Goal: Information Seeking & Learning: Check status

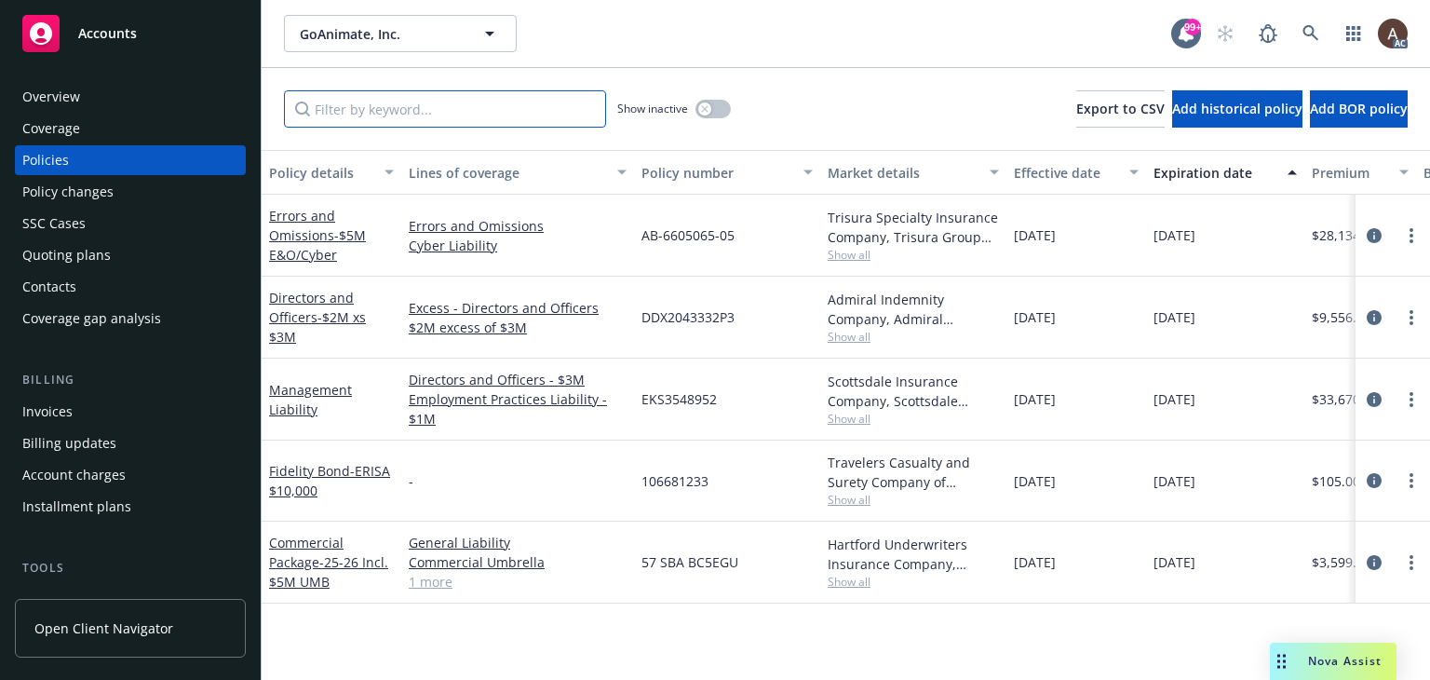
click at [357, 106] on input "Filter by keyword..." at bounding box center [445, 108] width 322 height 37
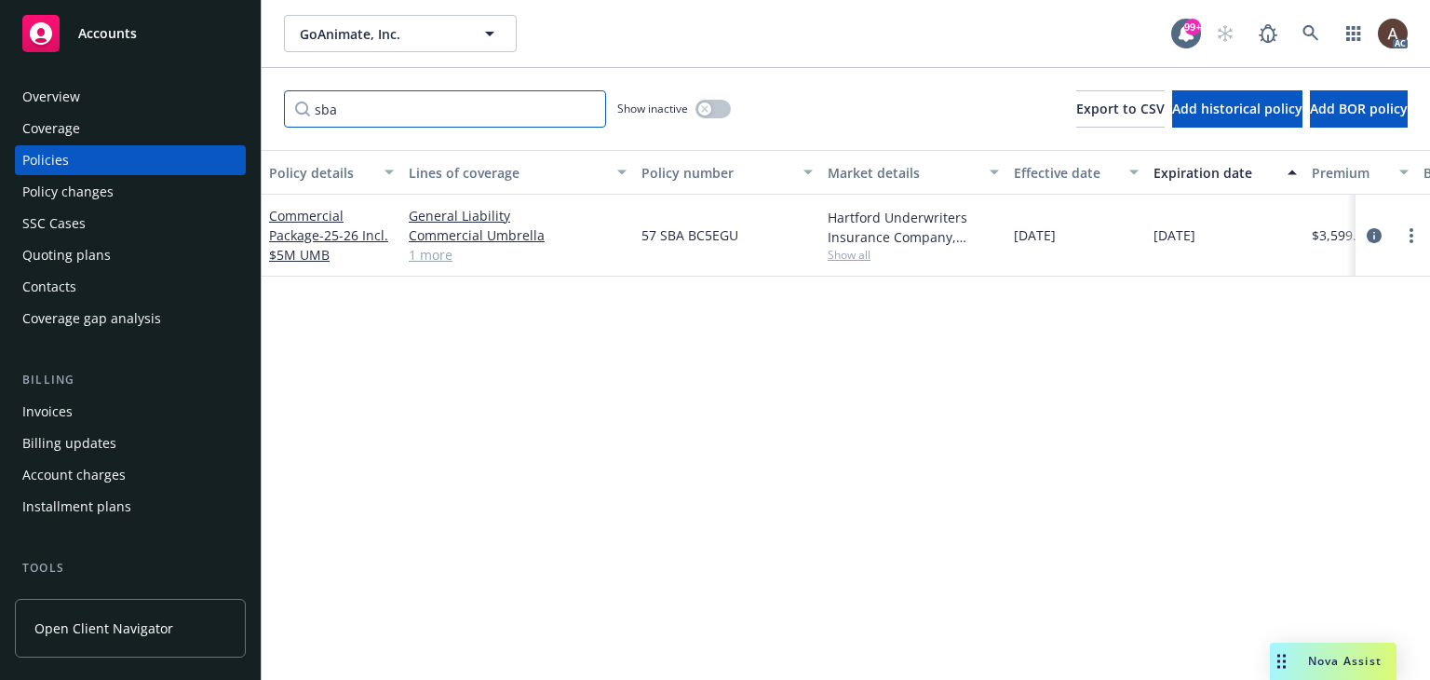
type input "sba"
click at [705, 101] on button "button" at bounding box center [712, 109] width 35 height 19
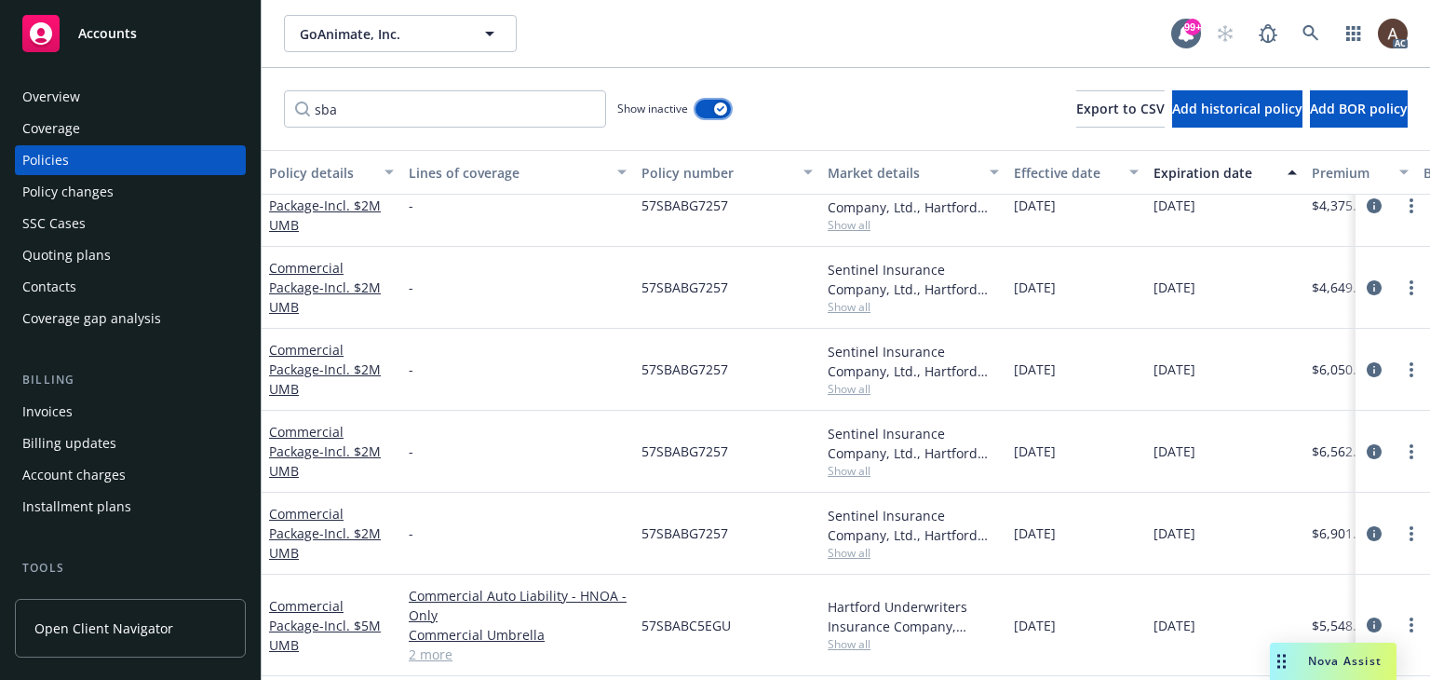
scroll to position [493, 0]
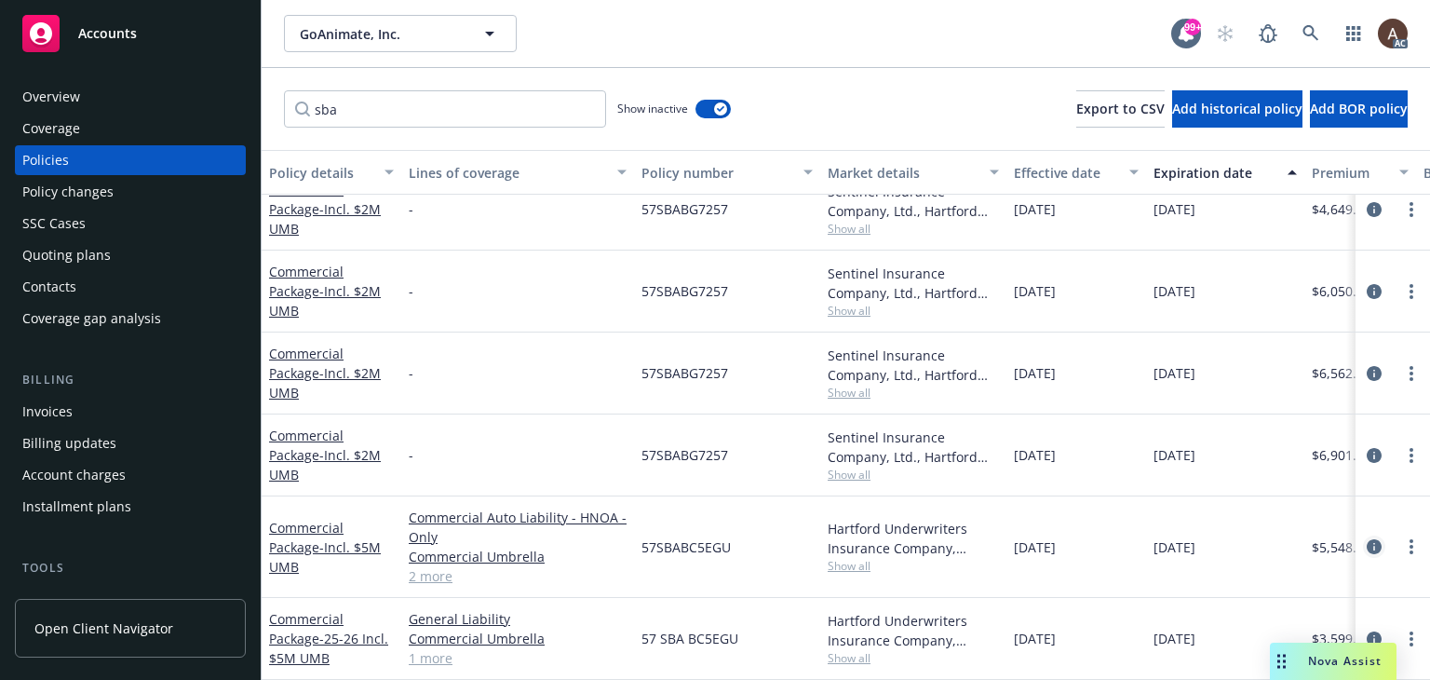
click at [1367, 539] on icon "circleInformation" at bounding box center [1374, 546] width 15 height 15
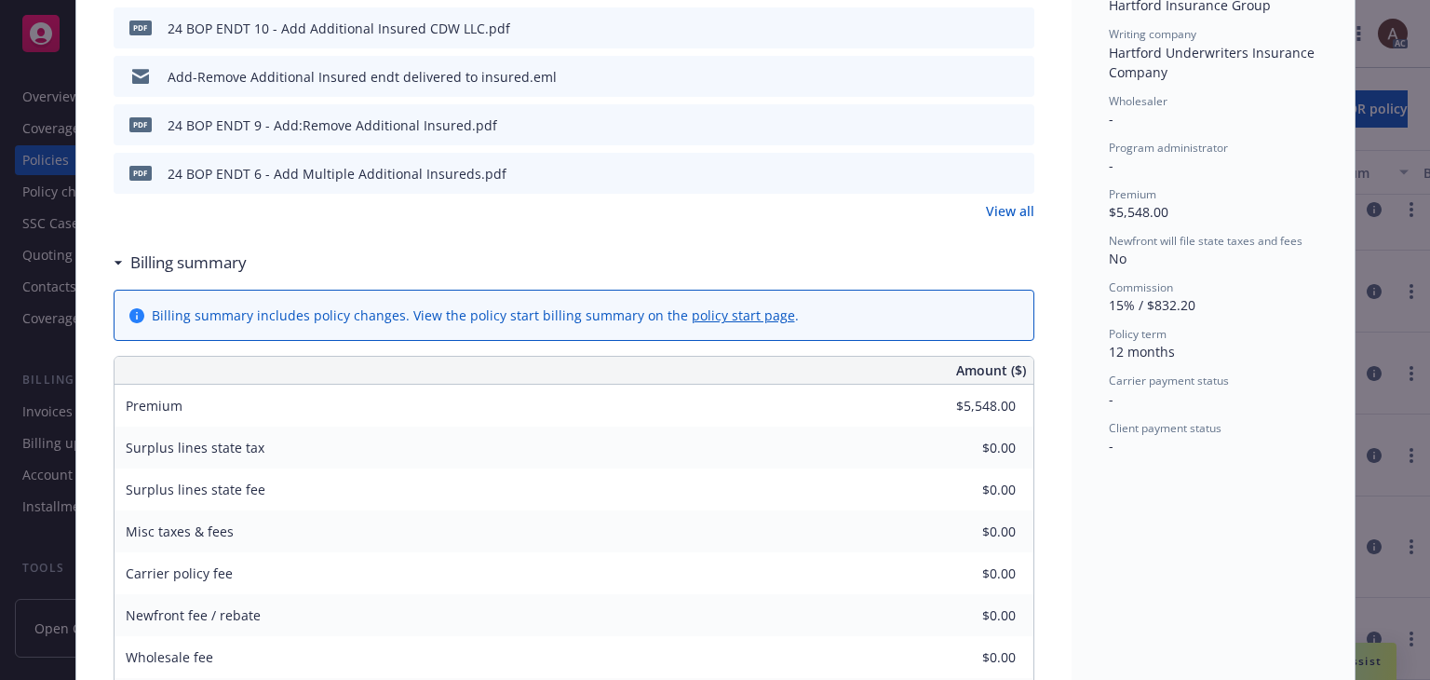
scroll to position [465, 0]
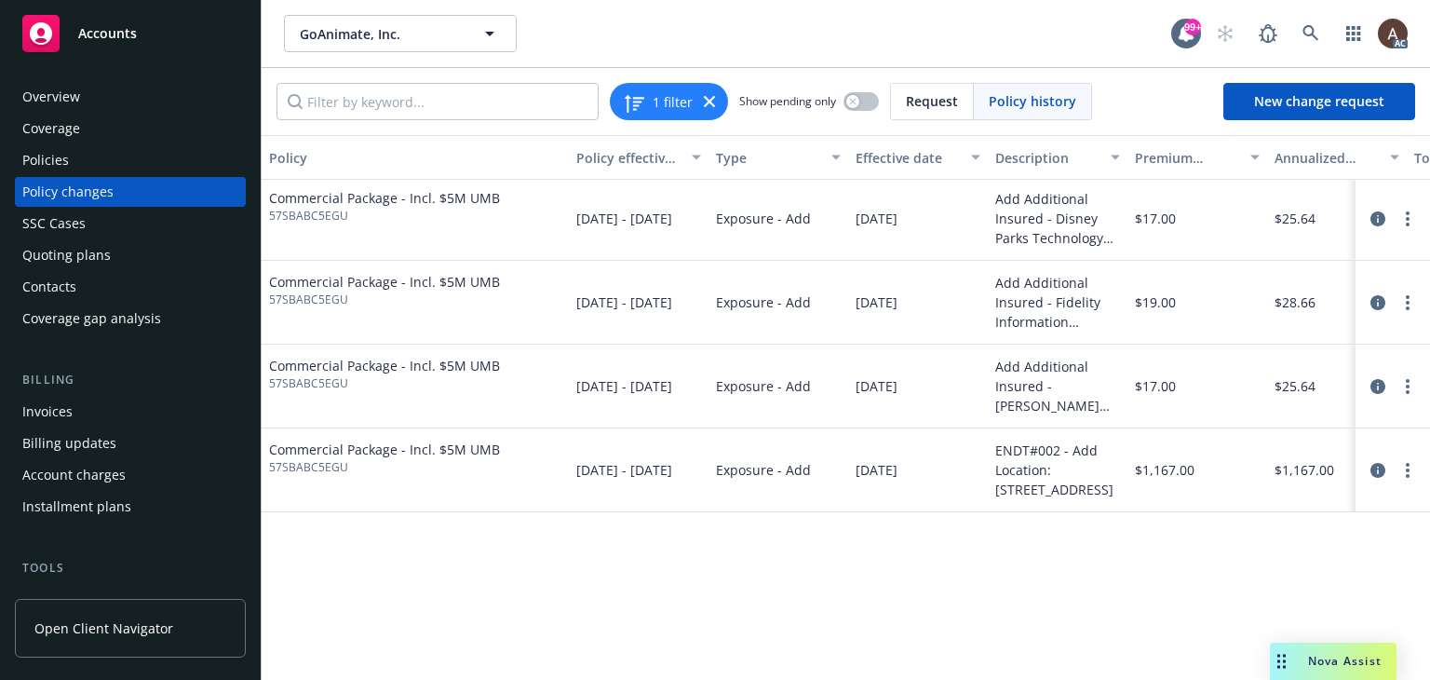
scroll to position [63, 0]
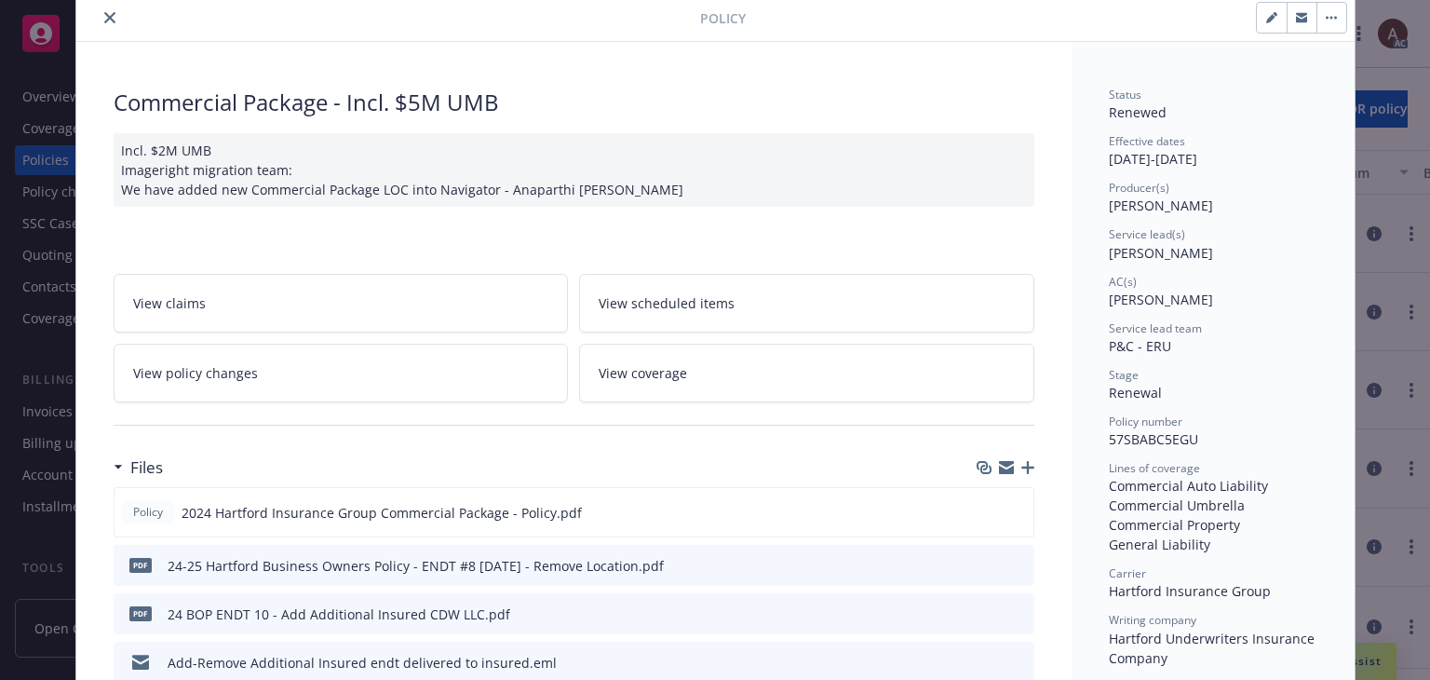
scroll to position [56, 0]
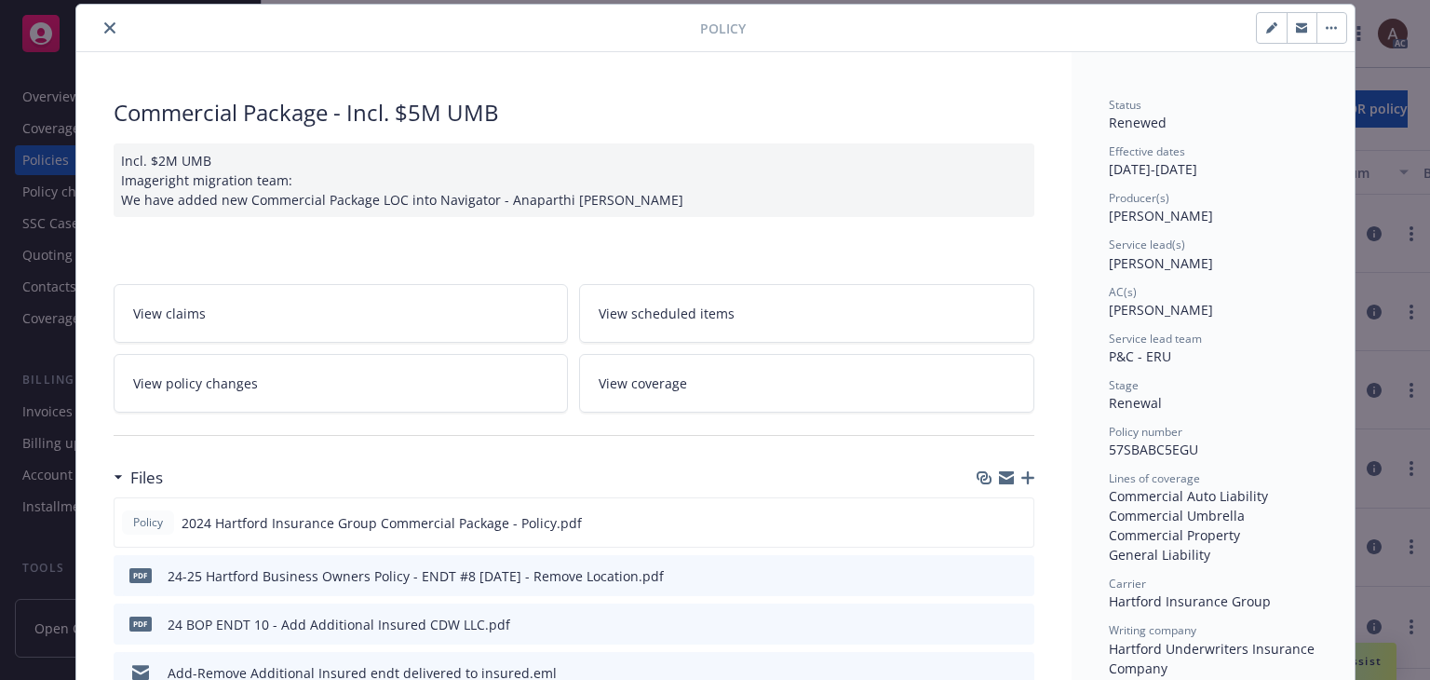
click at [104, 26] on icon "close" at bounding box center [109, 27] width 11 height 11
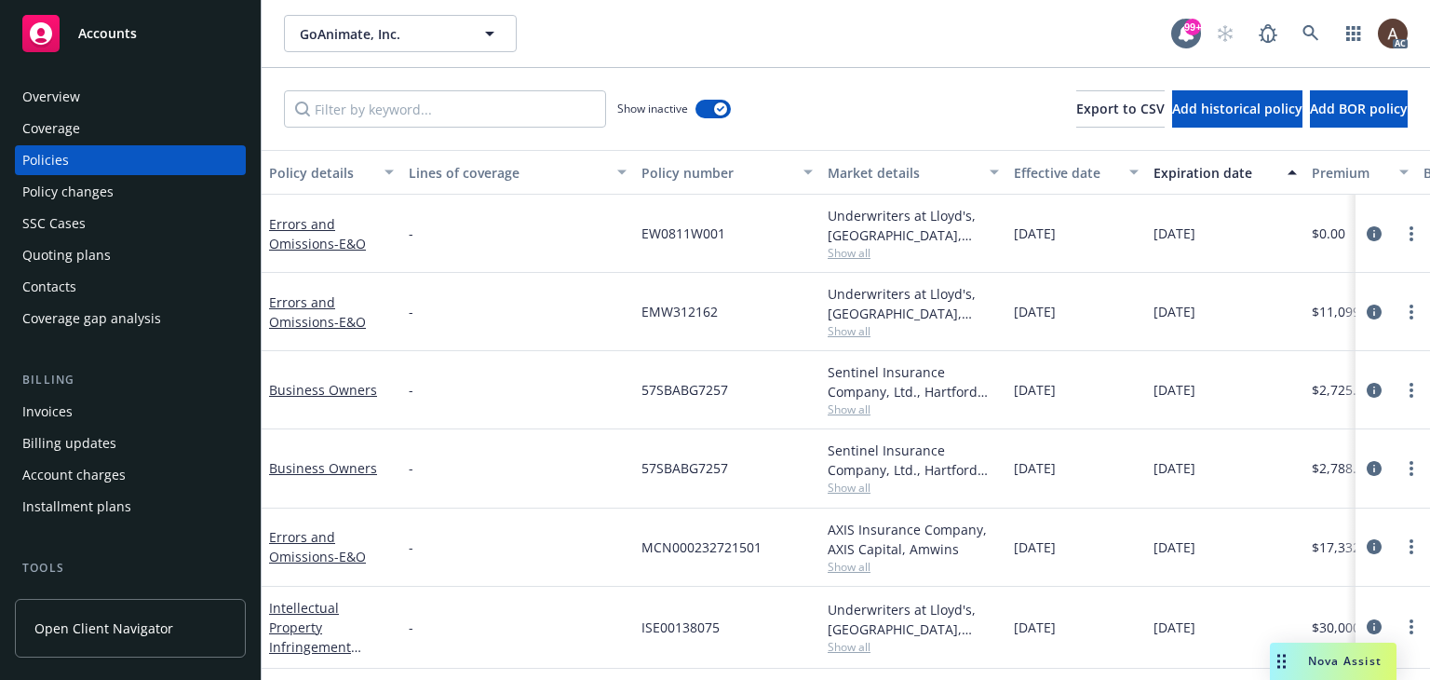
click at [88, 168] on div "Policies" at bounding box center [130, 160] width 216 height 30
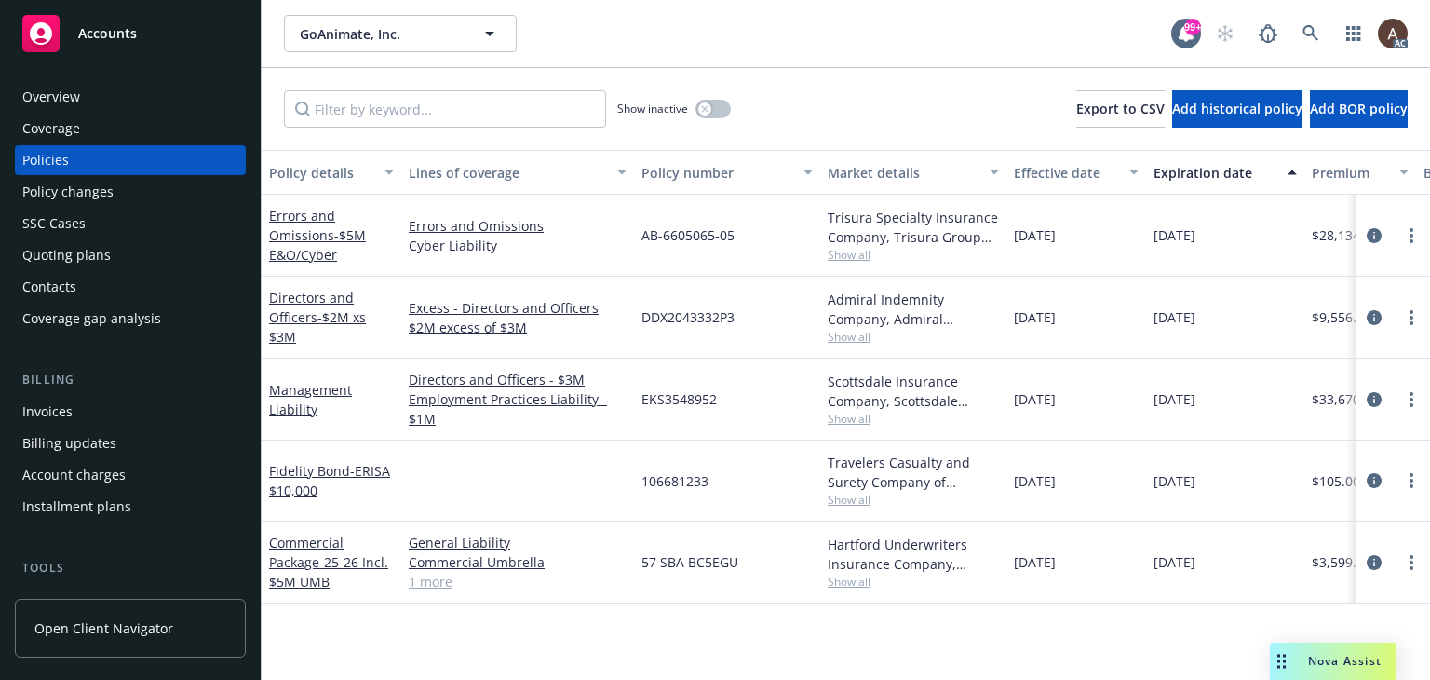
click at [86, 198] on div "Policy changes" at bounding box center [67, 192] width 91 height 30
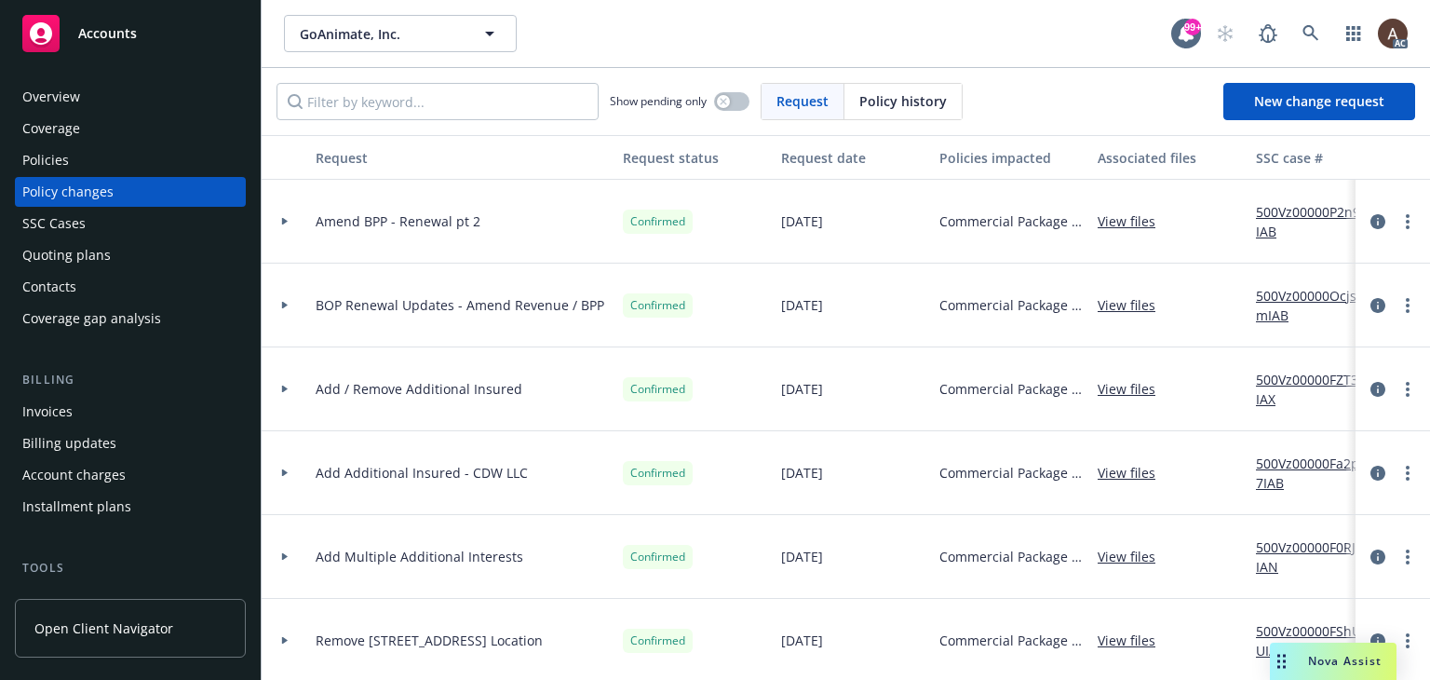
click at [115, 161] on div "Policies" at bounding box center [130, 160] width 216 height 30
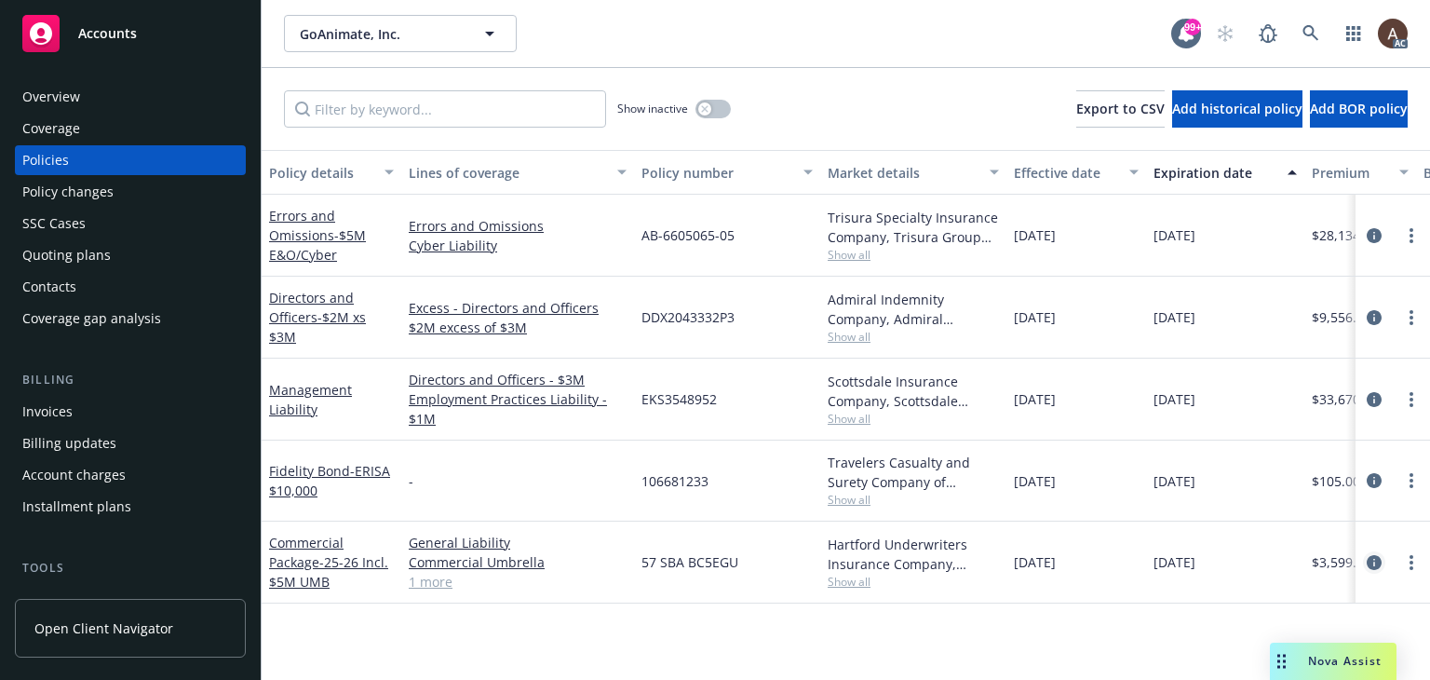
click at [1377, 557] on icon "circleInformation" at bounding box center [1374, 562] width 15 height 15
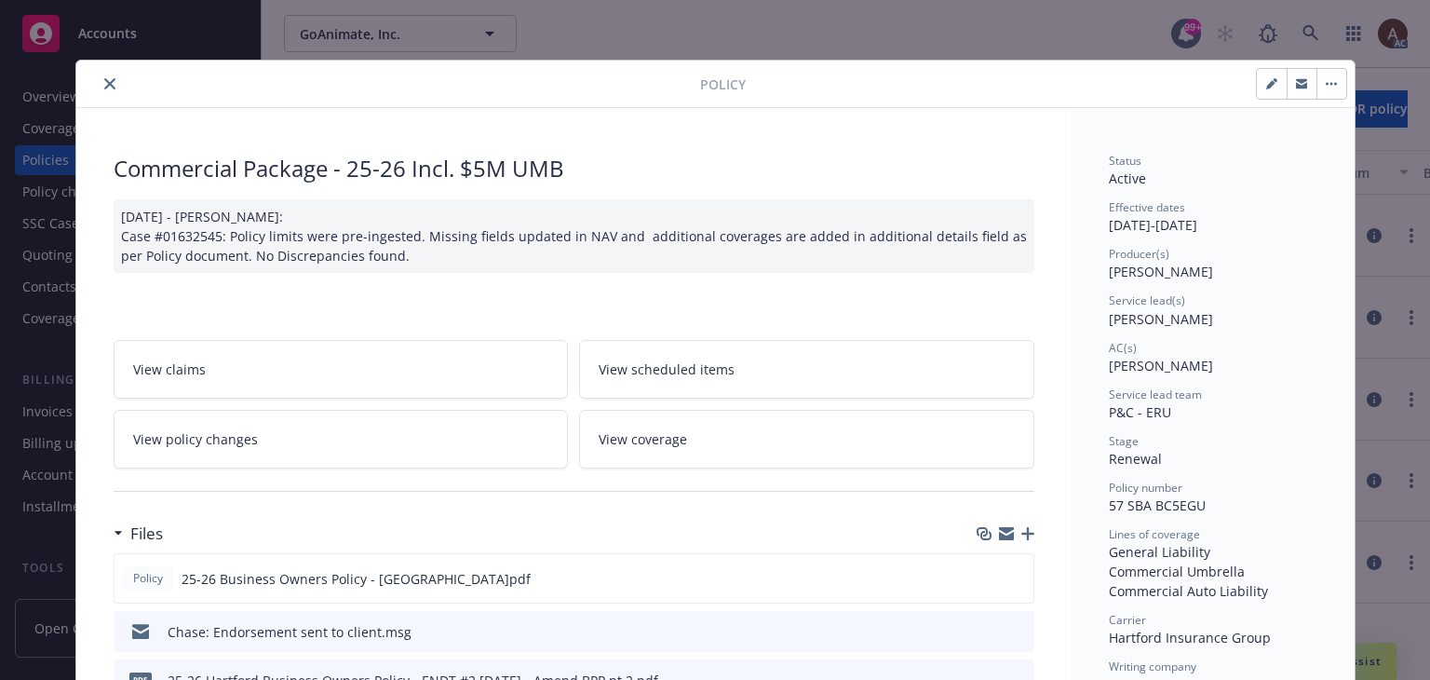
click at [331, 443] on link "View policy changes" at bounding box center [341, 439] width 455 height 59
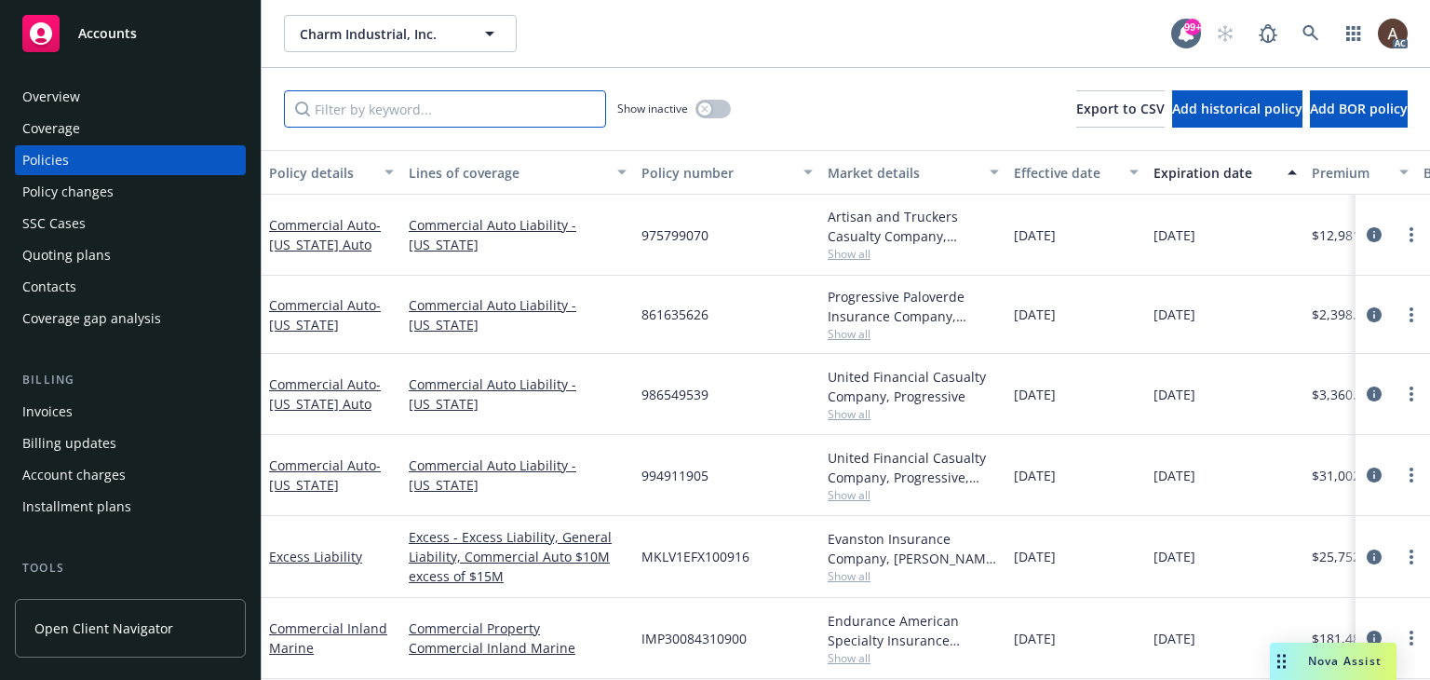
click at [471, 107] on input "Filter by keyword..." at bounding box center [445, 108] width 322 height 37
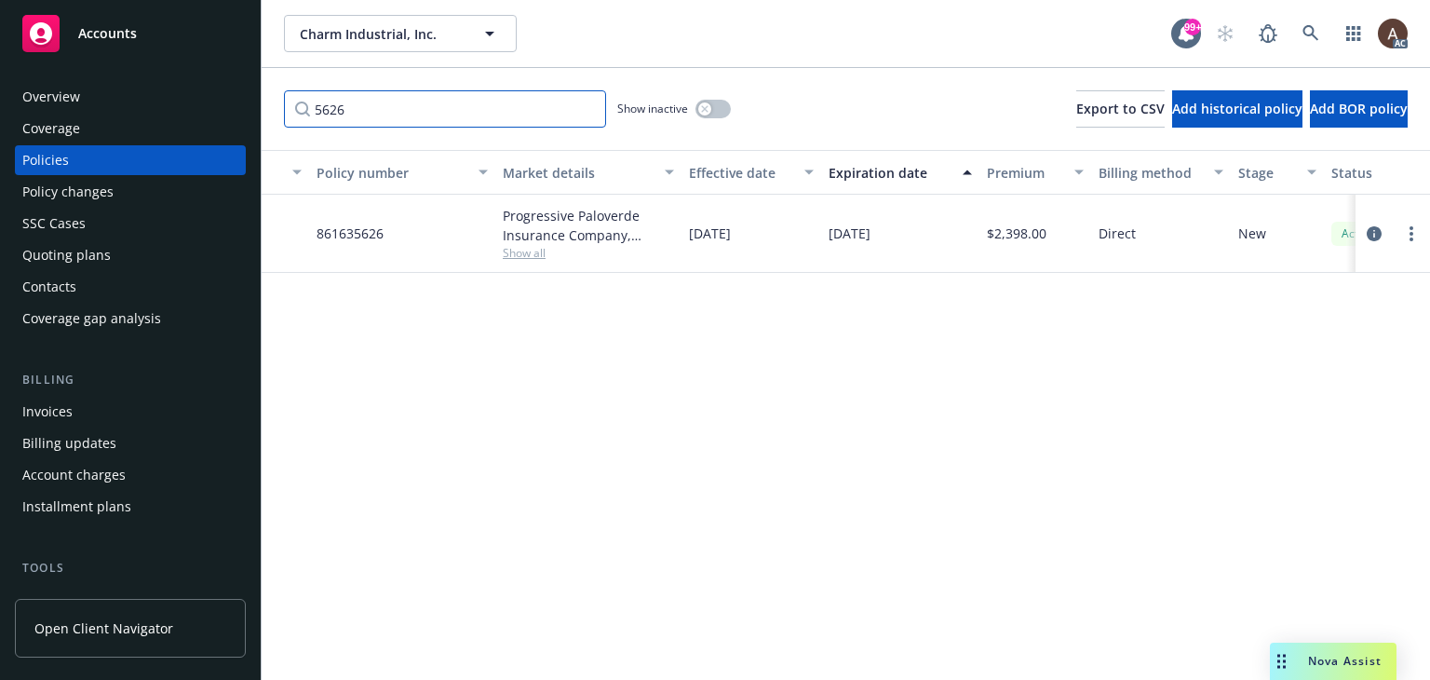
scroll to position [0, 460]
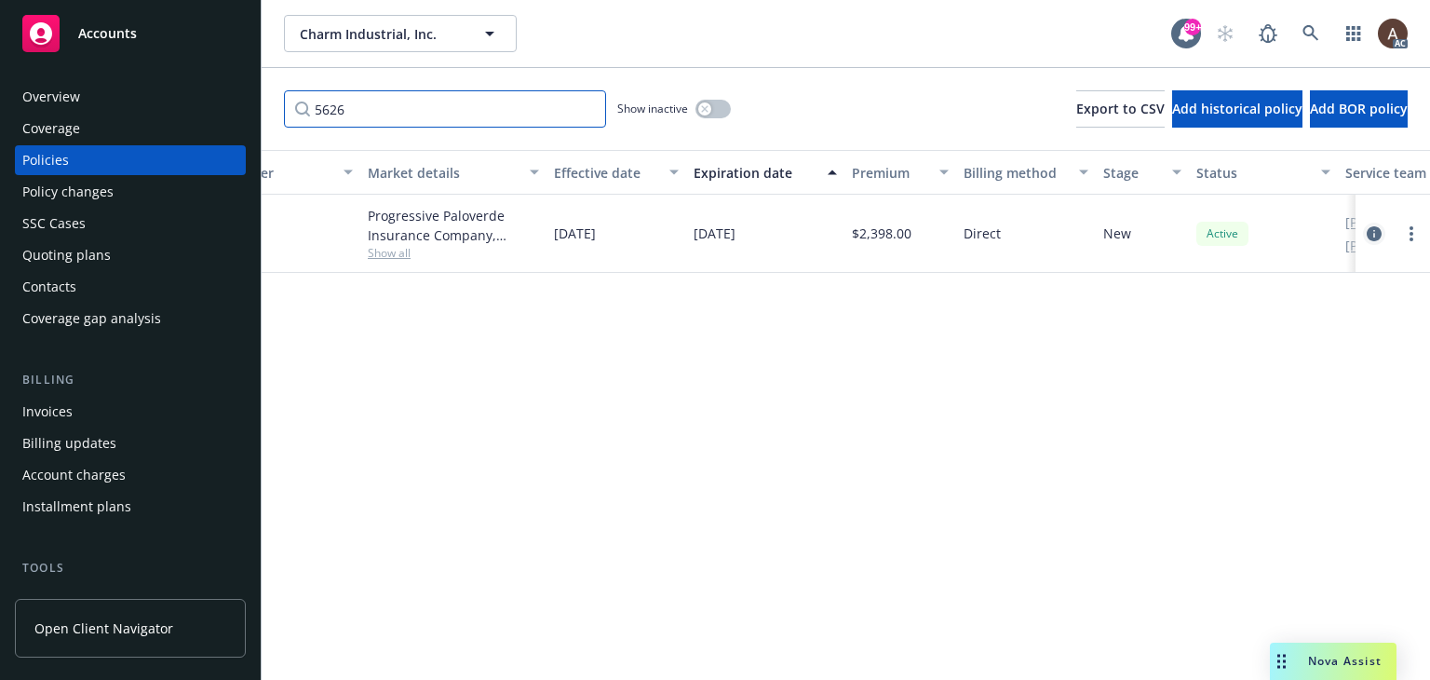
type input "5626"
click at [1374, 235] on icon "circleInformation" at bounding box center [1374, 233] width 15 height 15
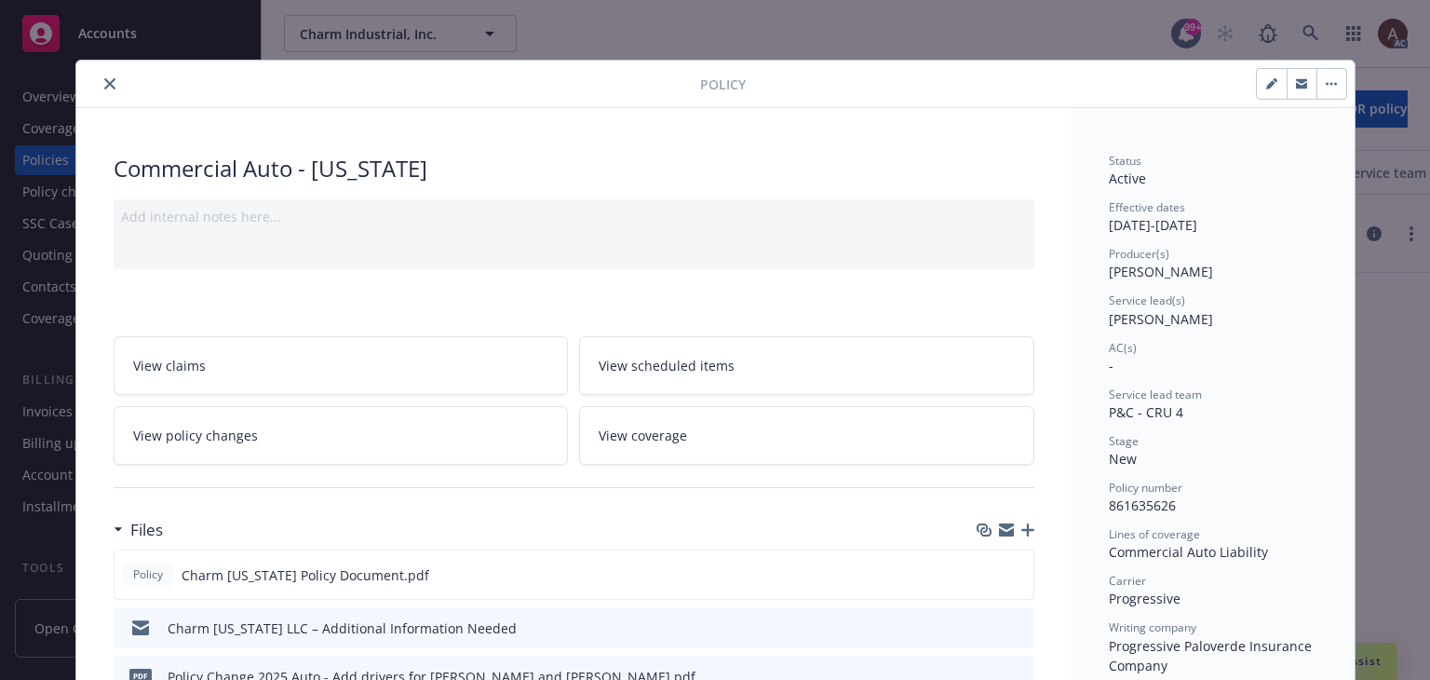
click at [276, 439] on link "View policy changes" at bounding box center [341, 435] width 455 height 59
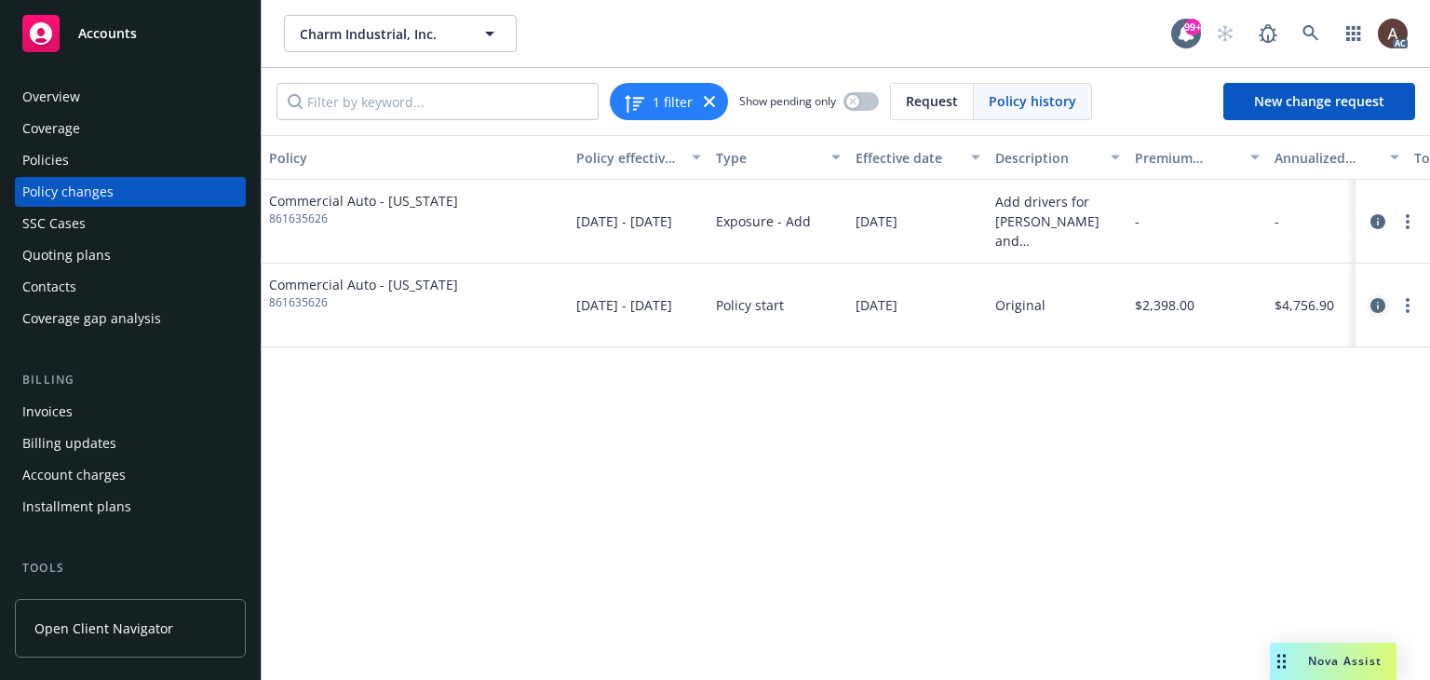
click at [1379, 303] on icon "circleInformation" at bounding box center [1377, 305] width 15 height 15
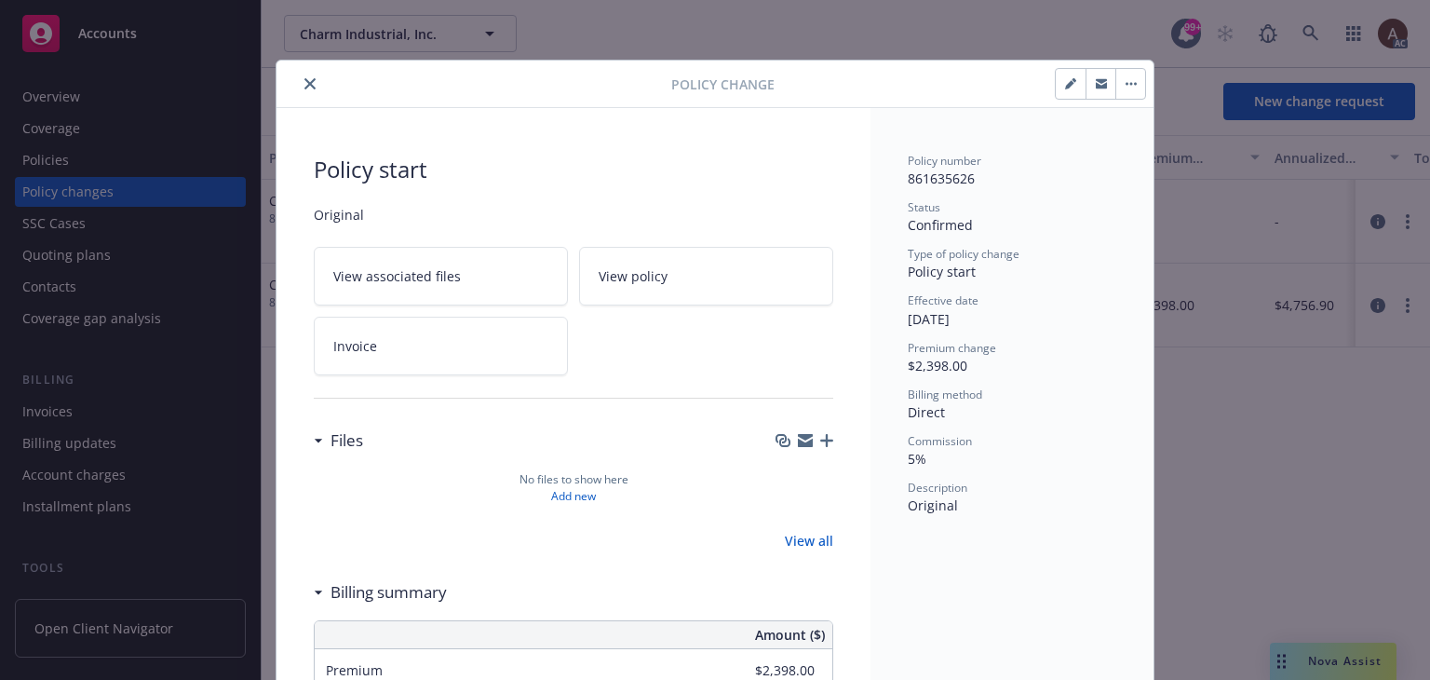
click at [304, 83] on icon "close" at bounding box center [309, 83] width 11 height 11
